Goal: Task Accomplishment & Management: Manage account settings

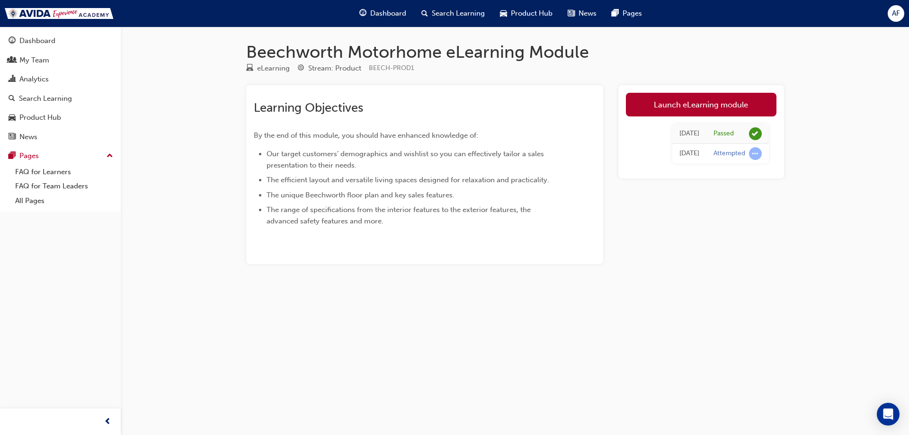
click at [895, 13] on span "AF" at bounding box center [896, 13] width 8 height 11
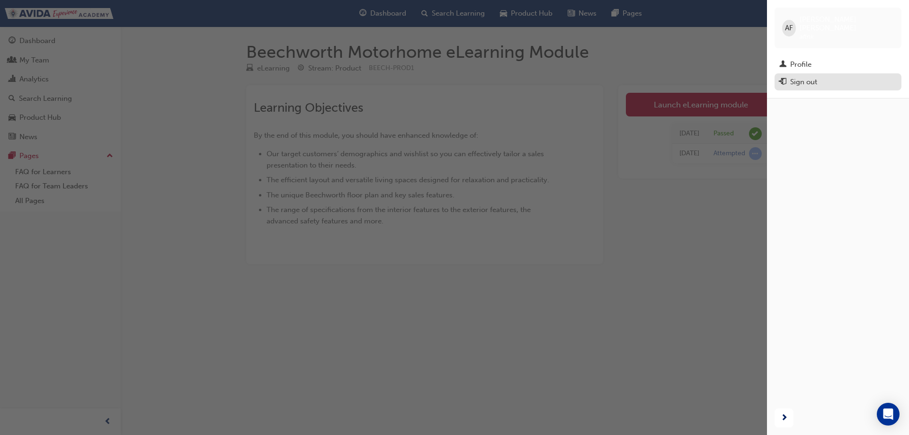
click at [809, 77] on div "Sign out" at bounding box center [803, 82] width 27 height 11
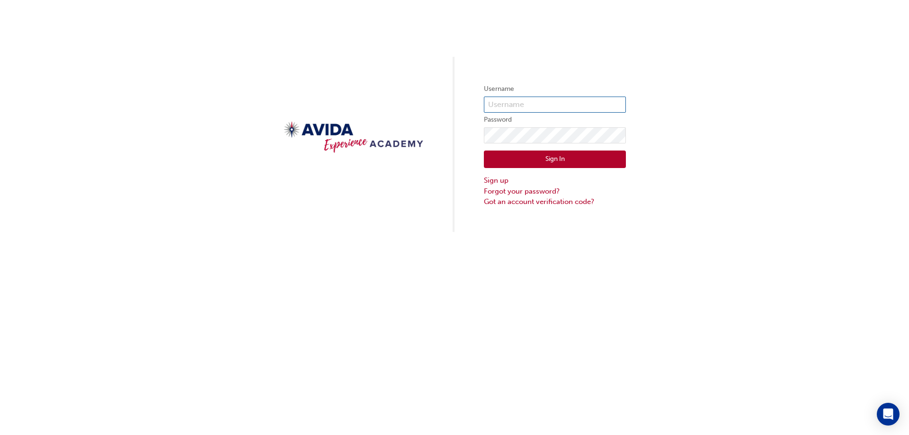
type input "scalver"
click at [521, 157] on button "Sign In" at bounding box center [555, 160] width 142 height 18
